Goal: Communication & Community: Connect with others

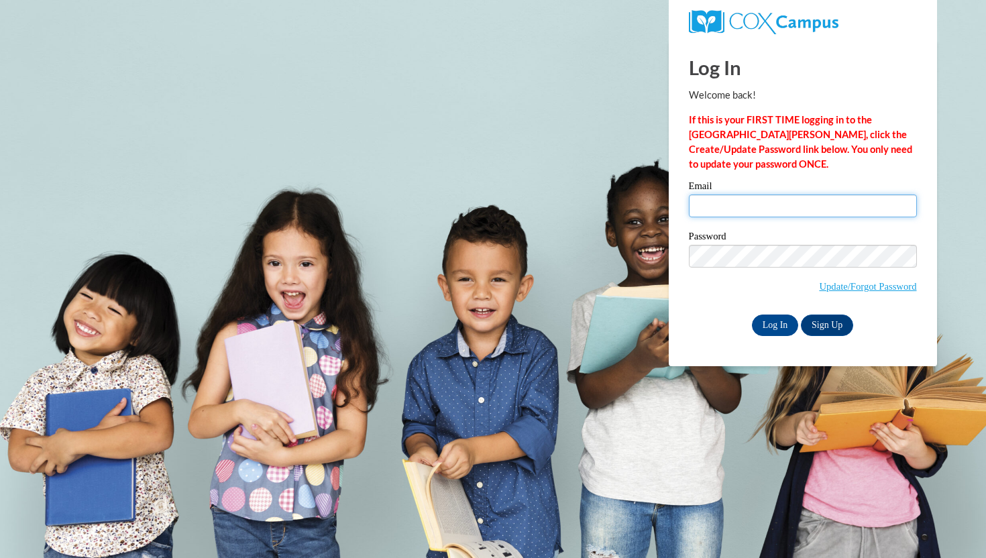
click at [751, 199] on input "Email" at bounding box center [803, 206] width 228 height 23
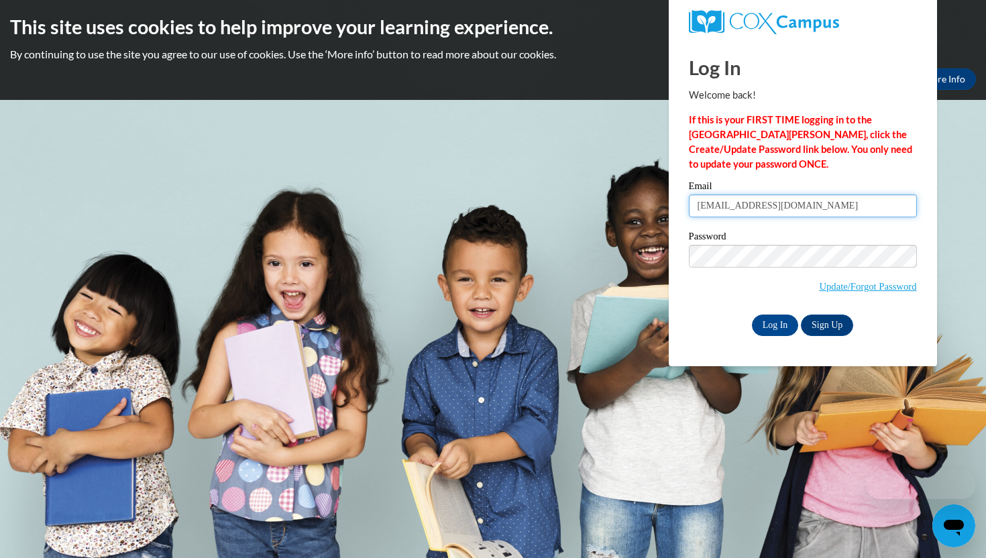
click at [788, 201] on input "hunterblair347@gmail.com" at bounding box center [803, 206] width 228 height 23
type input "hblair@agapeatlanta.org"
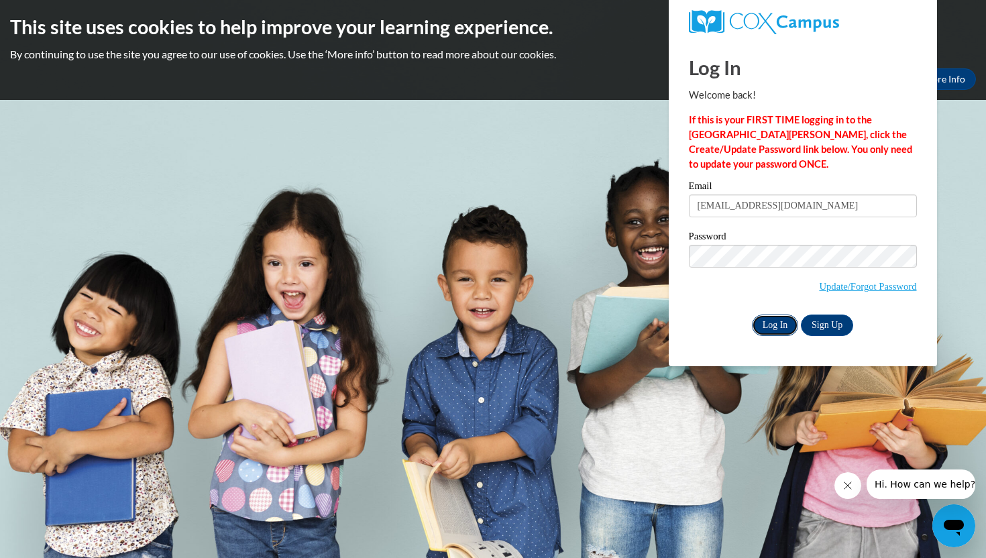
click at [770, 325] on input "Log In" at bounding box center [775, 325] width 47 height 21
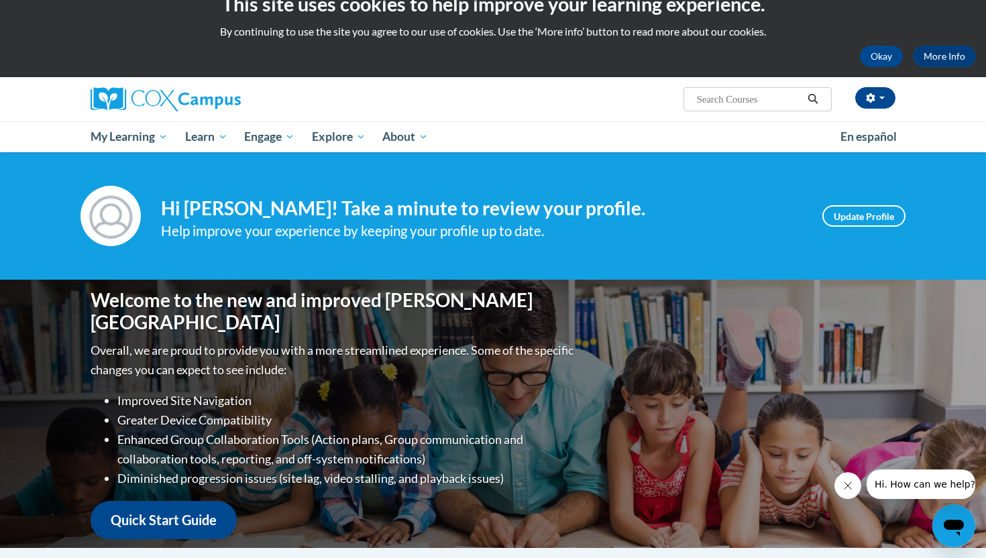
scroll to position [6, 0]
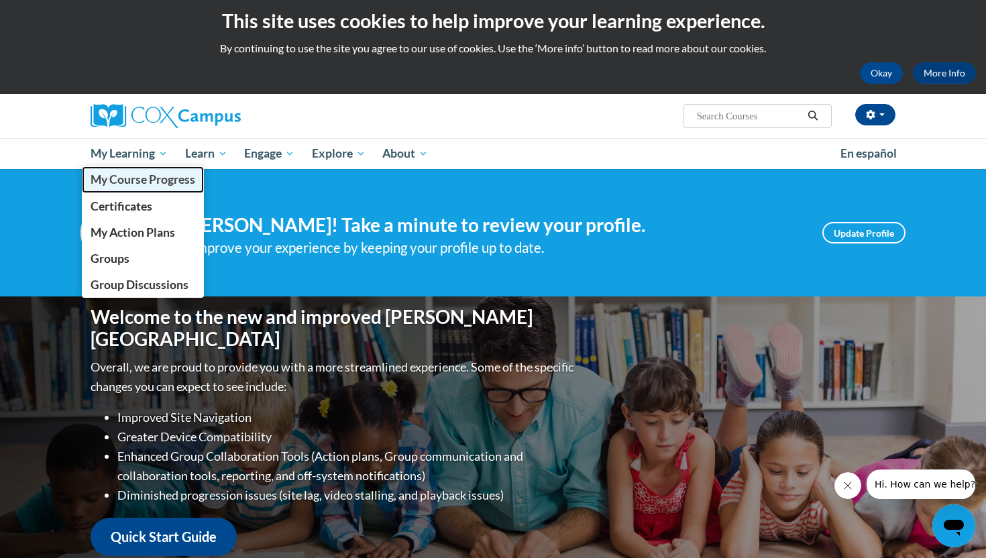
click at [166, 179] on span "My Course Progress" at bounding box center [143, 179] width 105 height 14
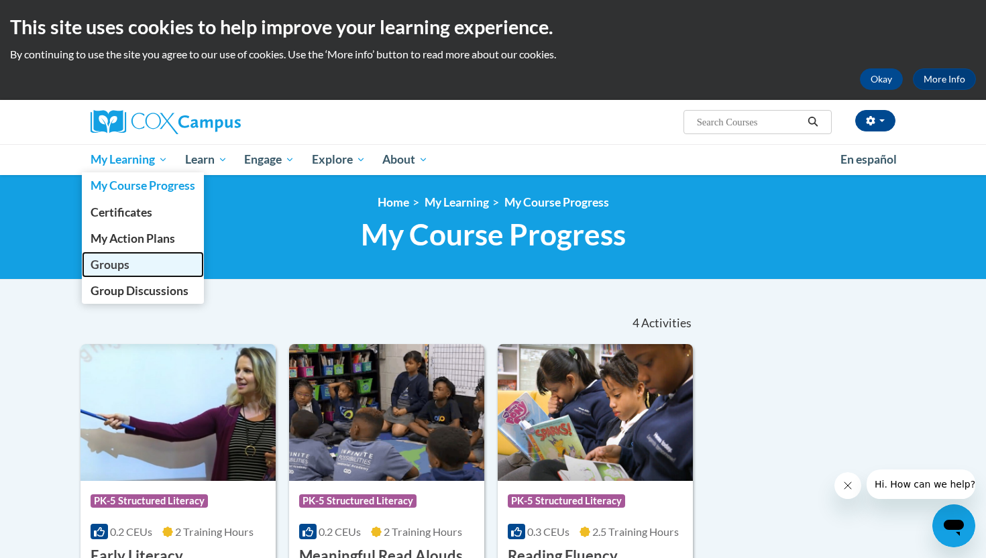
click at [148, 267] on link "Groups" at bounding box center [143, 265] width 122 height 26
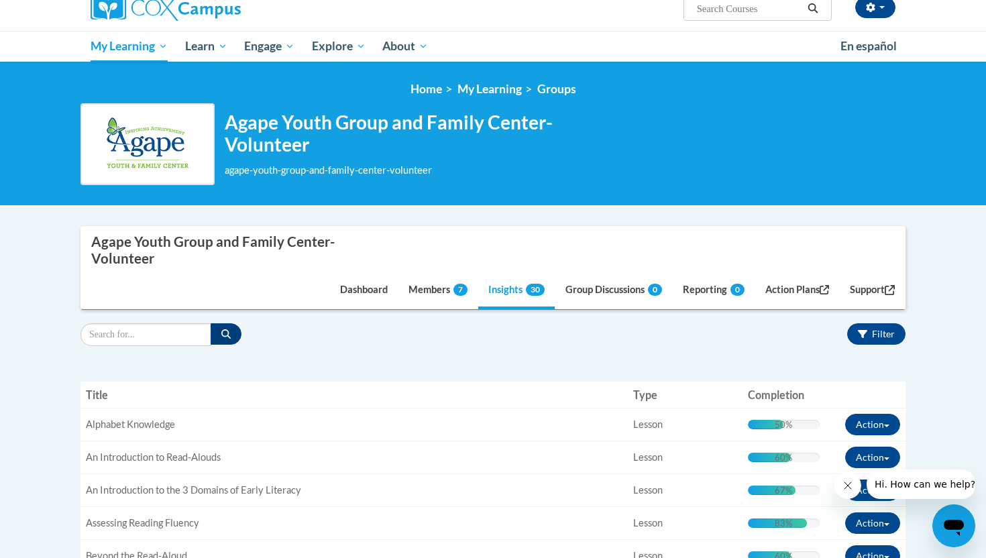
scroll to position [79, 0]
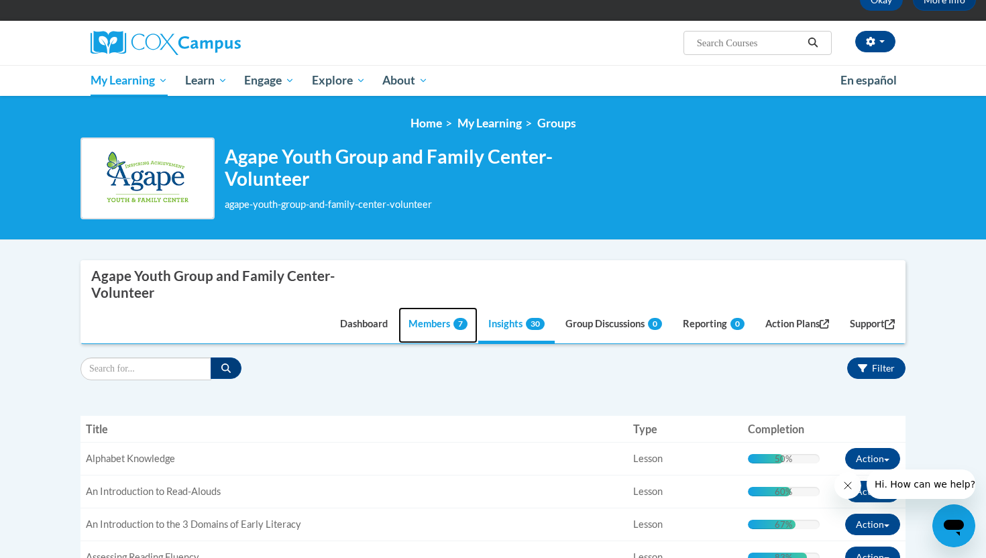
click at [412, 325] on link "Members 7" at bounding box center [438, 325] width 79 height 36
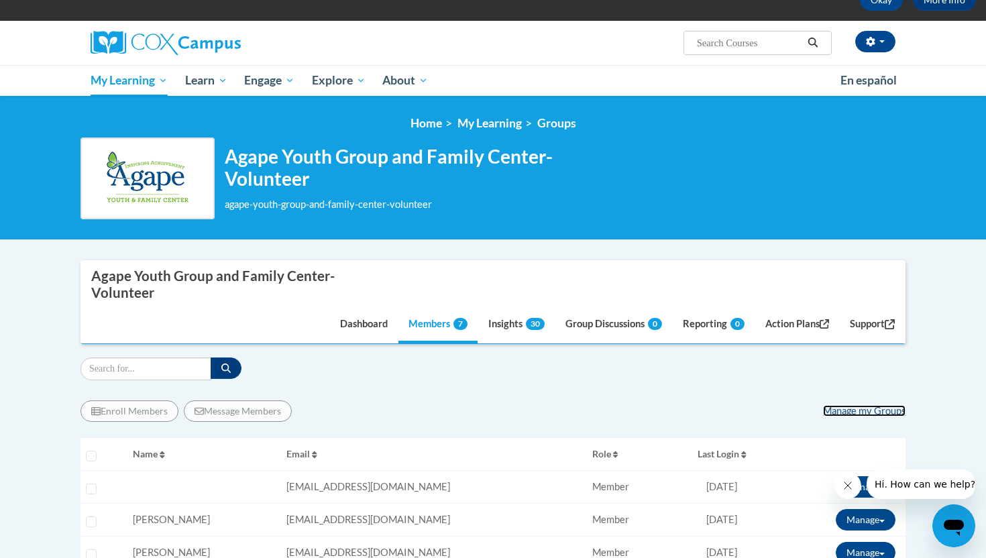
click at [850, 413] on link "Manage my Groups" at bounding box center [864, 410] width 83 height 11
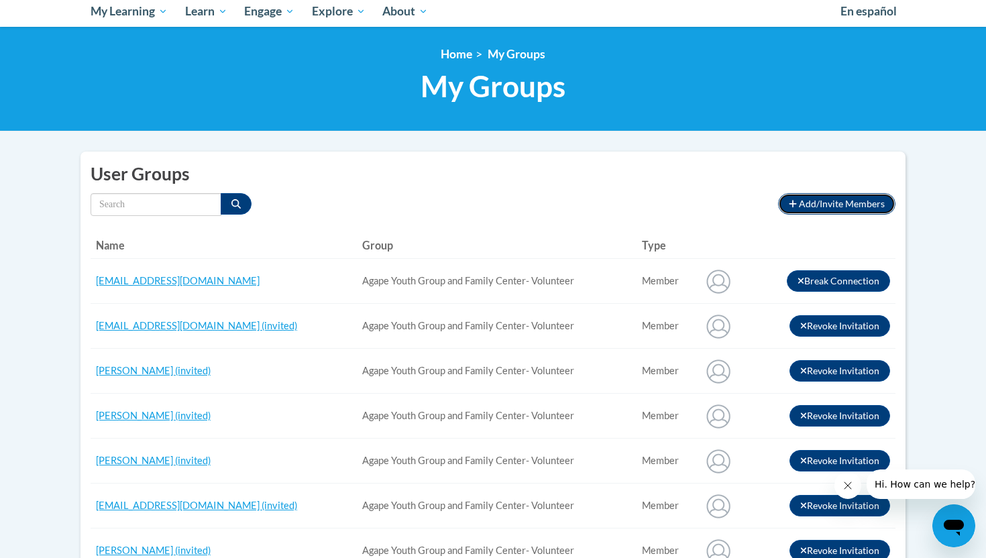
click at [836, 205] on span "Add/Invite Members" at bounding box center [842, 203] width 86 height 11
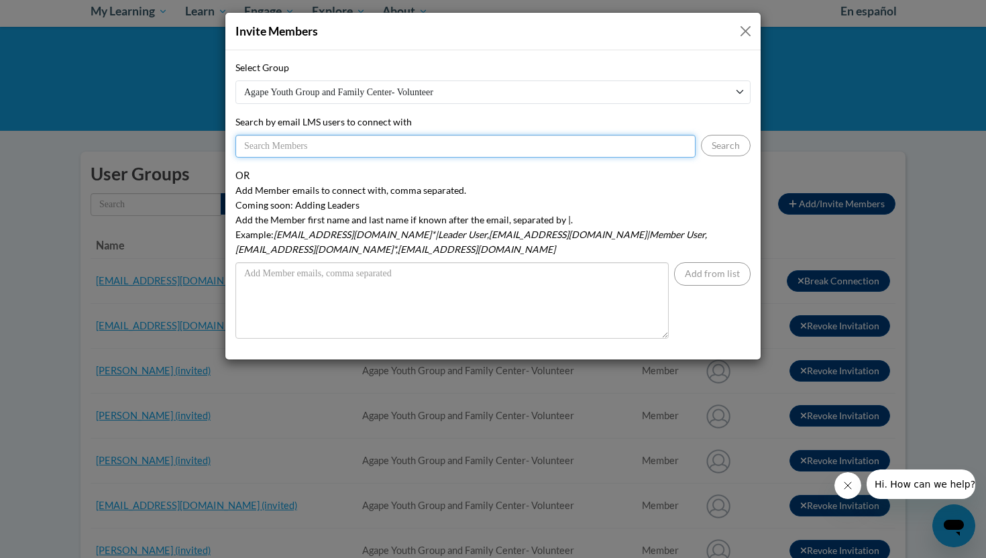
paste input ""[EMAIL_ADDRESS][DOMAIN_NAME]" <[EMAIL_ADDRESS][DOMAIN_NAME]>"
drag, startPoint x: 368, startPoint y: 146, endPoint x: 248, endPoint y: 138, distance: 119.7
click at [248, 138] on input ""[EMAIL_ADDRESS][DOMAIN_NAME]" <[EMAIL_ADDRESS][DOMAIN_NAME]>" at bounding box center [465, 146] width 460 height 23
click at [407, 147] on input "[EMAIL_ADDRESS][DOMAIN_NAME]>" at bounding box center [465, 146] width 460 height 23
type input "[EMAIL_ADDRESS][DOMAIN_NAME]"
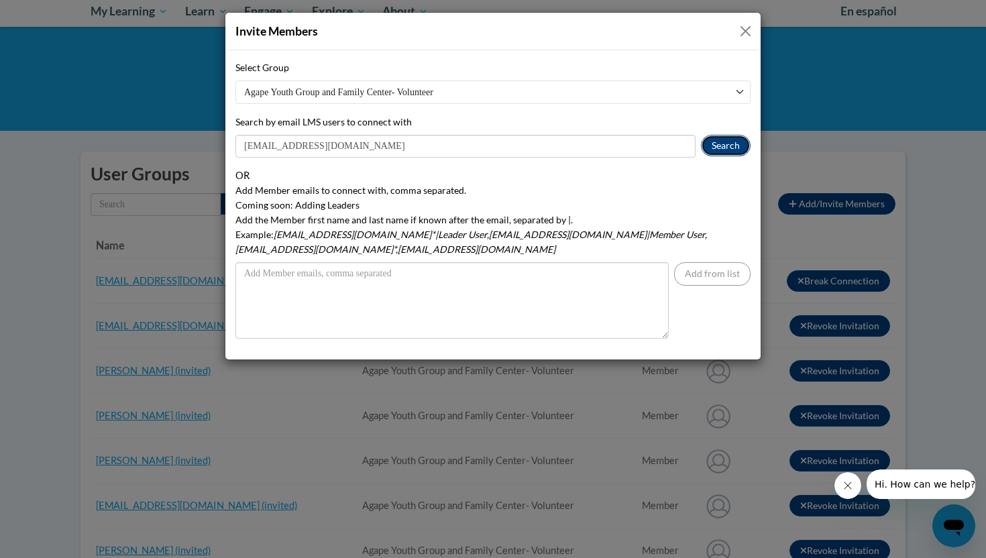
click at [716, 151] on button "Search" at bounding box center [726, 145] width 50 height 21
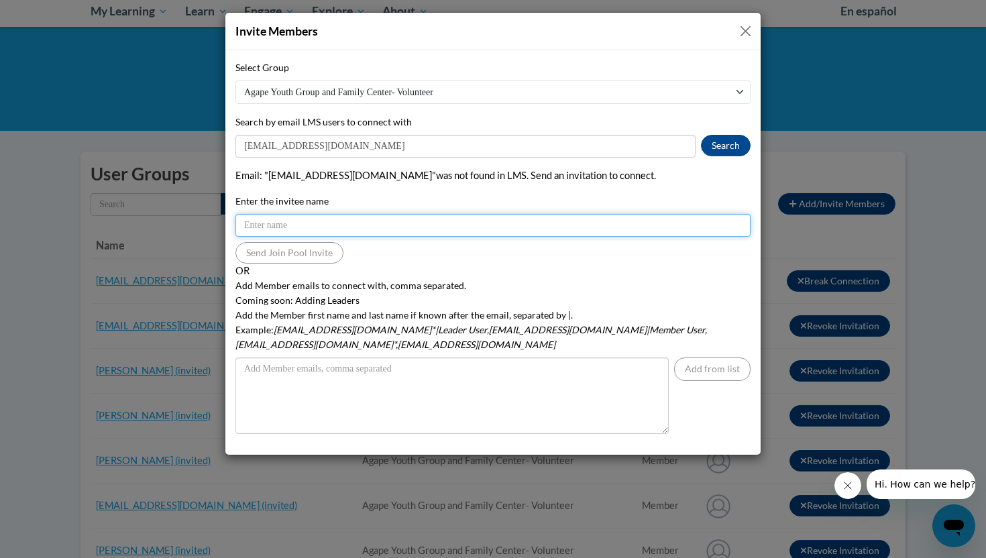
click at [376, 229] on input "Enter the invitee name" at bounding box center [492, 225] width 515 height 23
paste input "[PERSON_NAME]"
type input "[PERSON_NAME]"
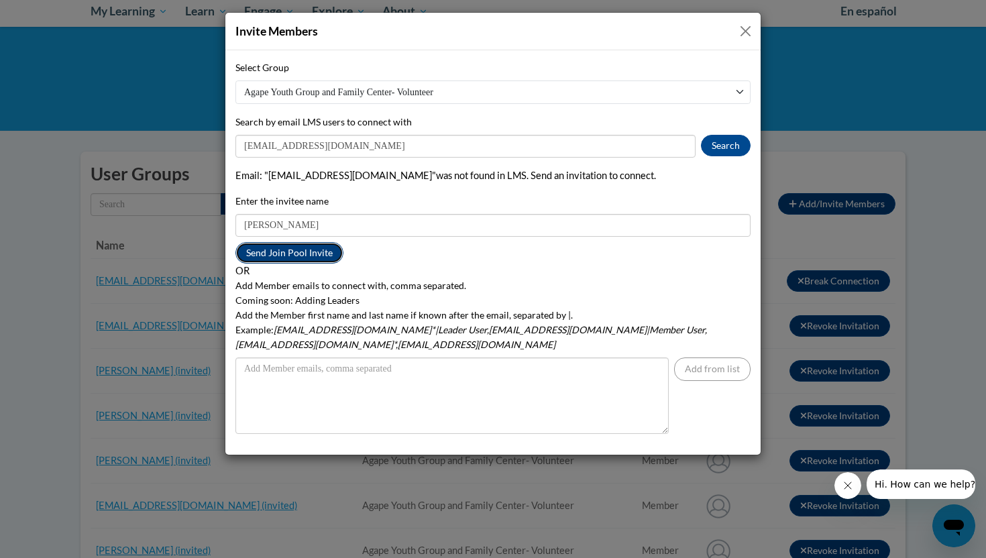
click at [320, 254] on button "Send Join Pool Invite" at bounding box center [289, 252] width 108 height 21
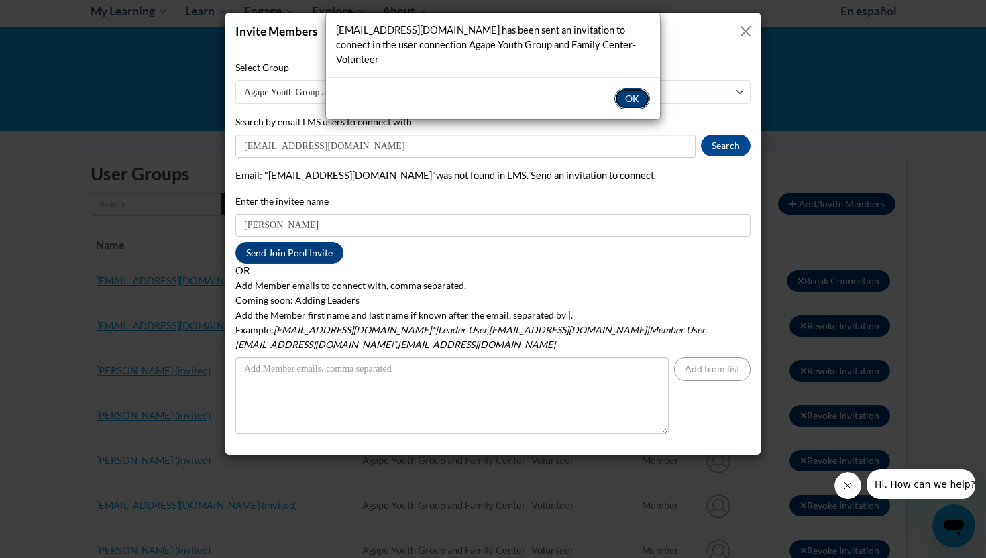
click at [631, 88] on button "OK" at bounding box center [633, 98] width 36 height 21
